Goal: Find specific page/section: Find specific page/section

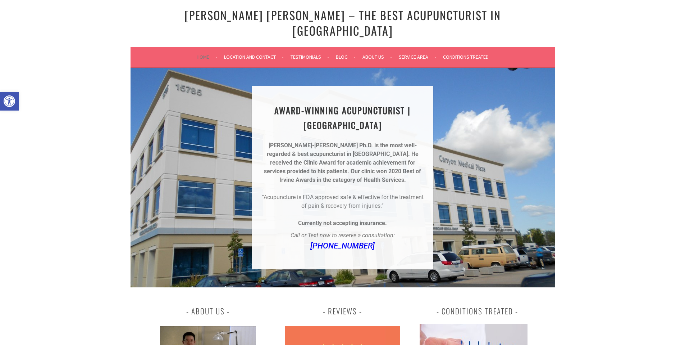
click at [204, 139] on div "AWARD-WINNING ACUPUNCTURIST | [GEOGRAPHIC_DATA] [PERSON_NAME]-[PERSON_NAME] Ph.…" at bounding box center [343, 177] width 424 height 219
click at [212, 14] on link "[PERSON_NAME] [PERSON_NAME] – The Best Acupuncturist In [GEOGRAPHIC_DATA]" at bounding box center [343, 22] width 317 height 32
drag, startPoint x: 294, startPoint y: 13, endPoint x: 437, endPoint y: 4, distance: 143.1
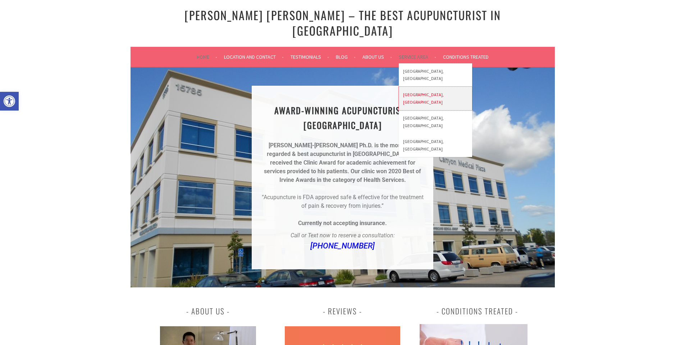
click at [411, 87] on link "[GEOGRAPHIC_DATA], [GEOGRAPHIC_DATA]" at bounding box center [435, 98] width 73 height 23
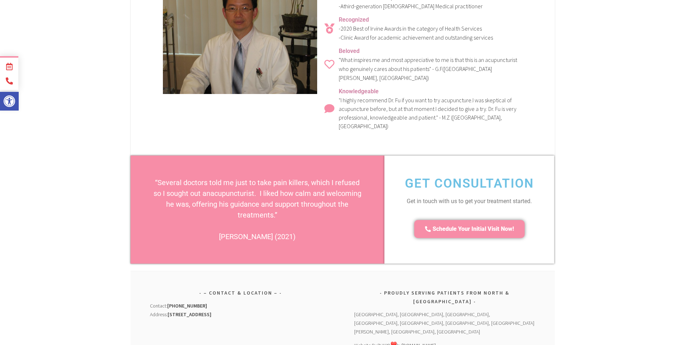
scroll to position [2618, 0]
